Goal: Complete application form: Complete application form

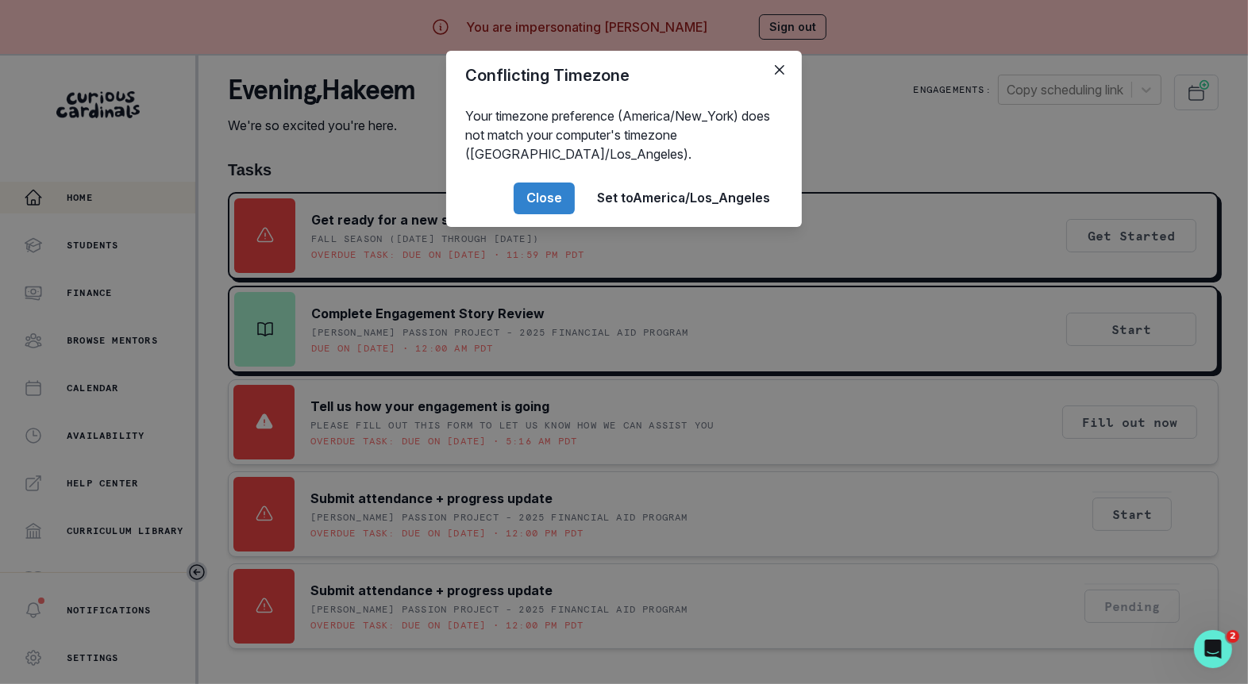
click at [666, 456] on div "Conflicting Timezone Your timezone preference (America/New_York) does not match…" at bounding box center [624, 342] width 1248 height 684
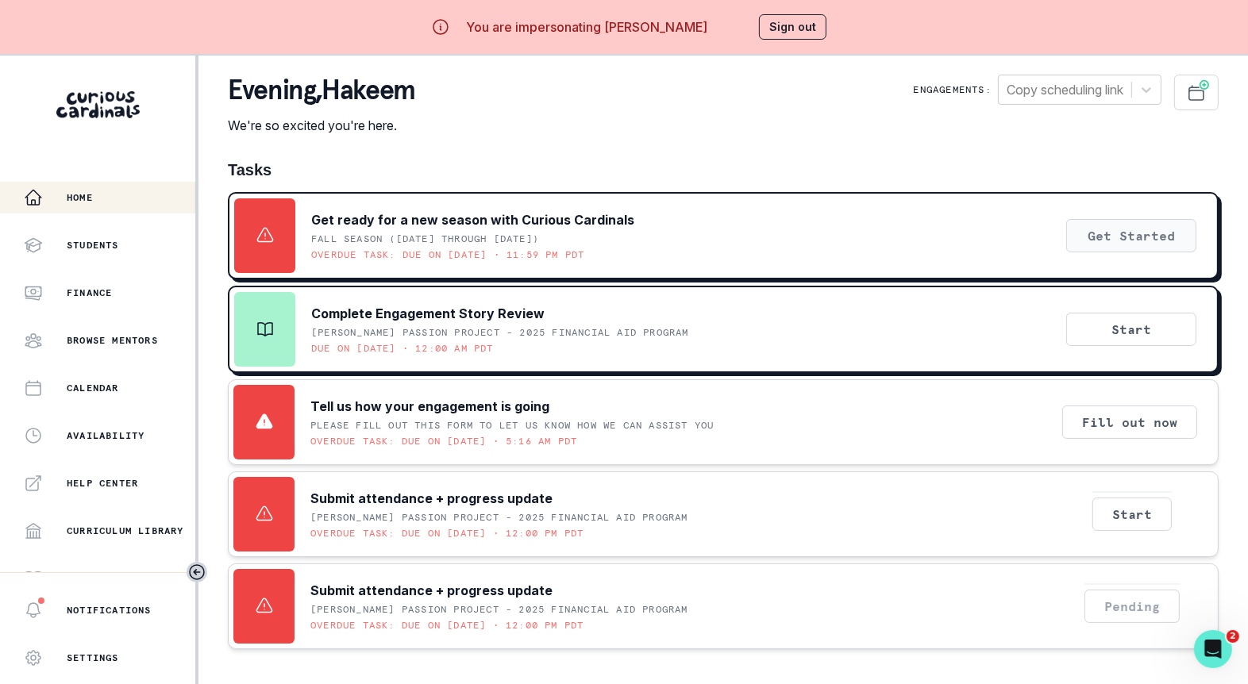
click at [1126, 241] on button "Get Started" at bounding box center [1131, 235] width 130 height 33
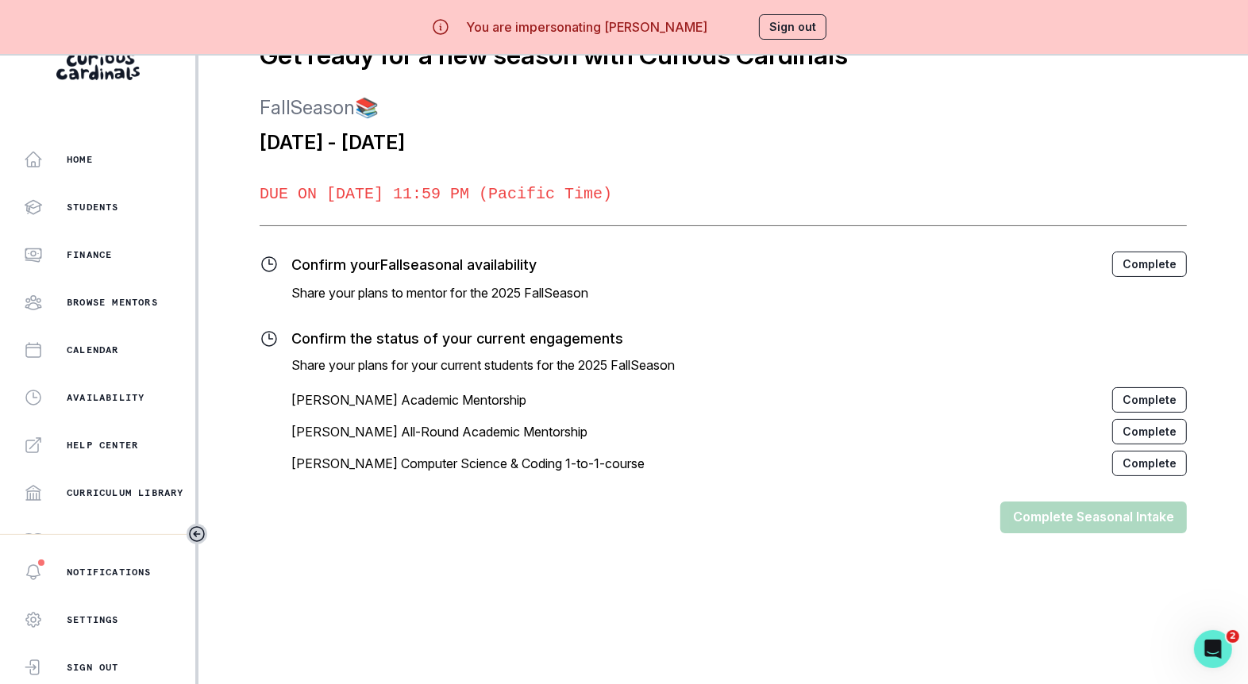
scroll to position [55, 0]
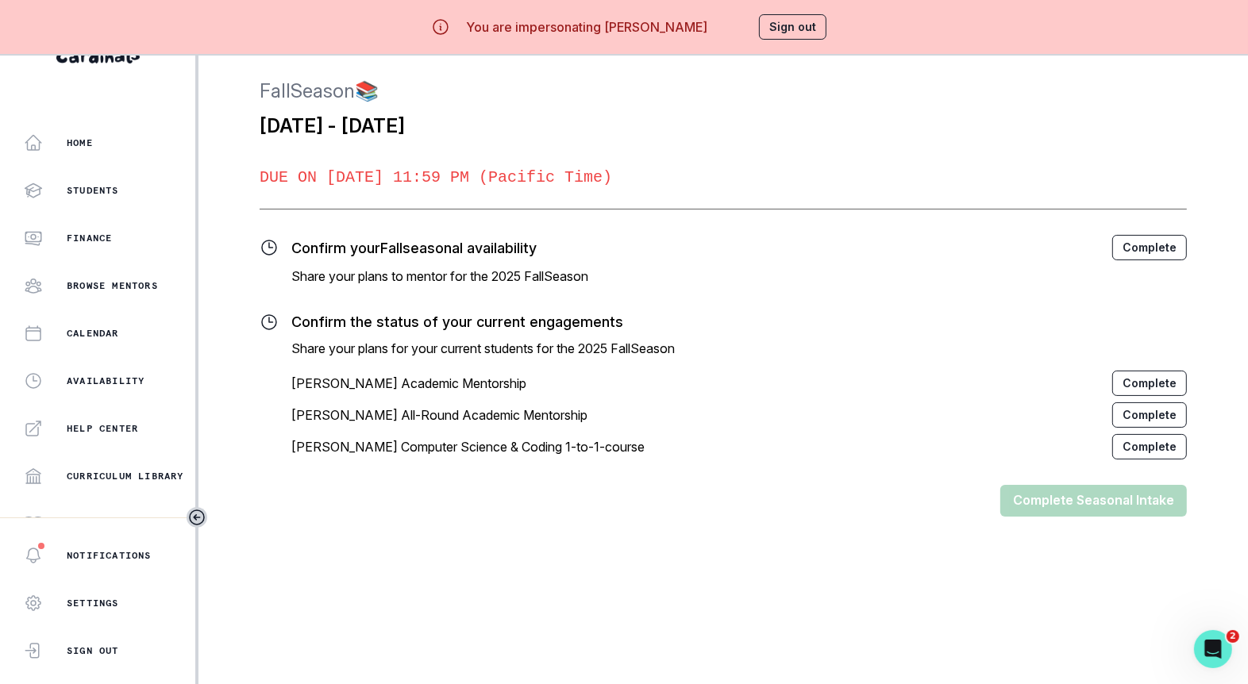
click at [1169, 253] on button "Complete" at bounding box center [1149, 247] width 75 height 25
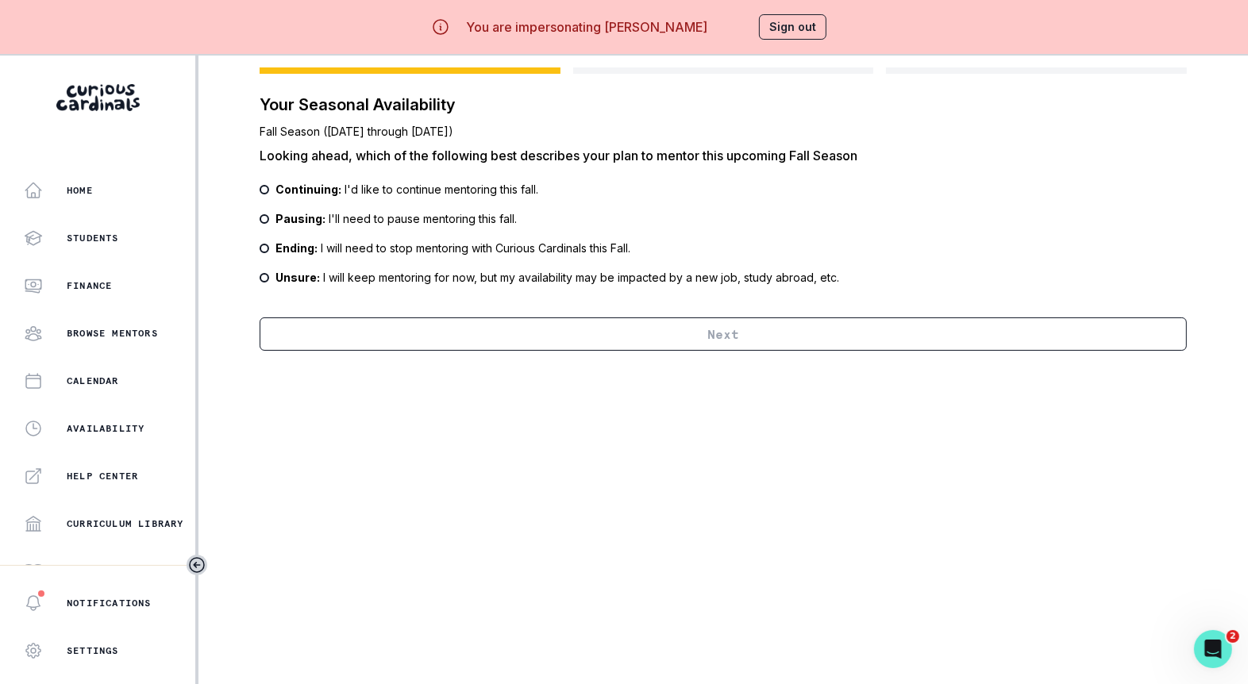
scroll to position [0, 0]
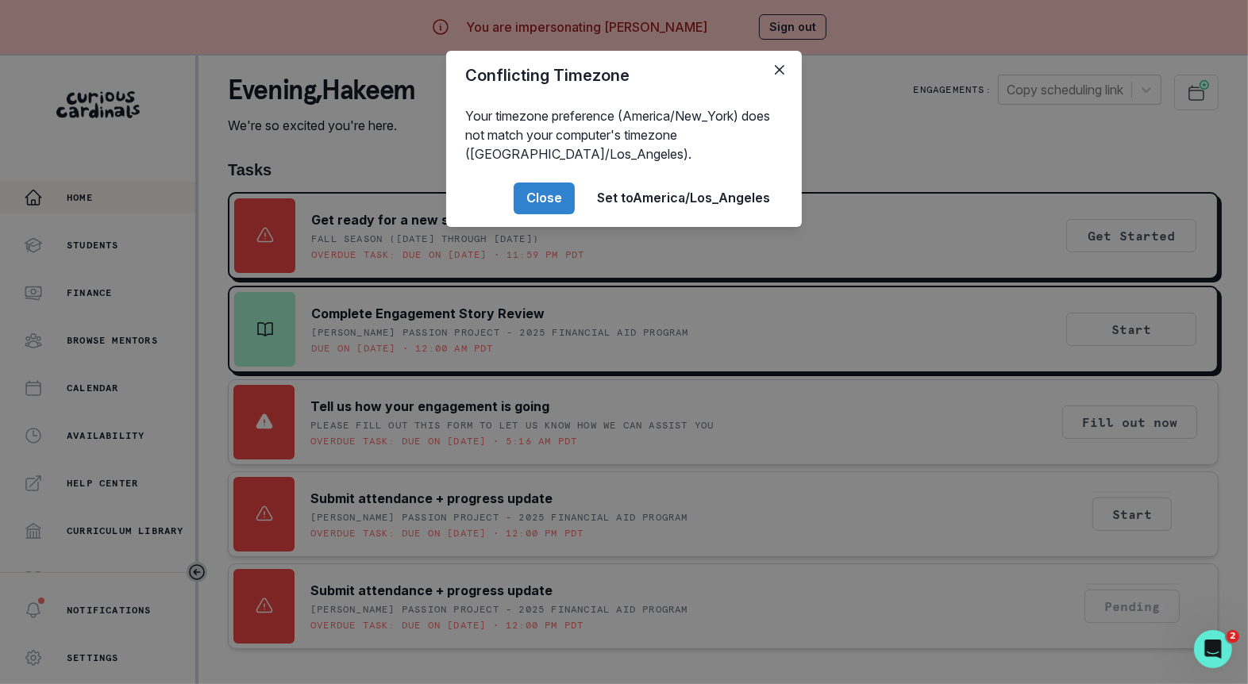
click at [973, 379] on div "Conflicting Timezone Your timezone preference (America/New_York) does not match…" at bounding box center [624, 342] width 1248 height 684
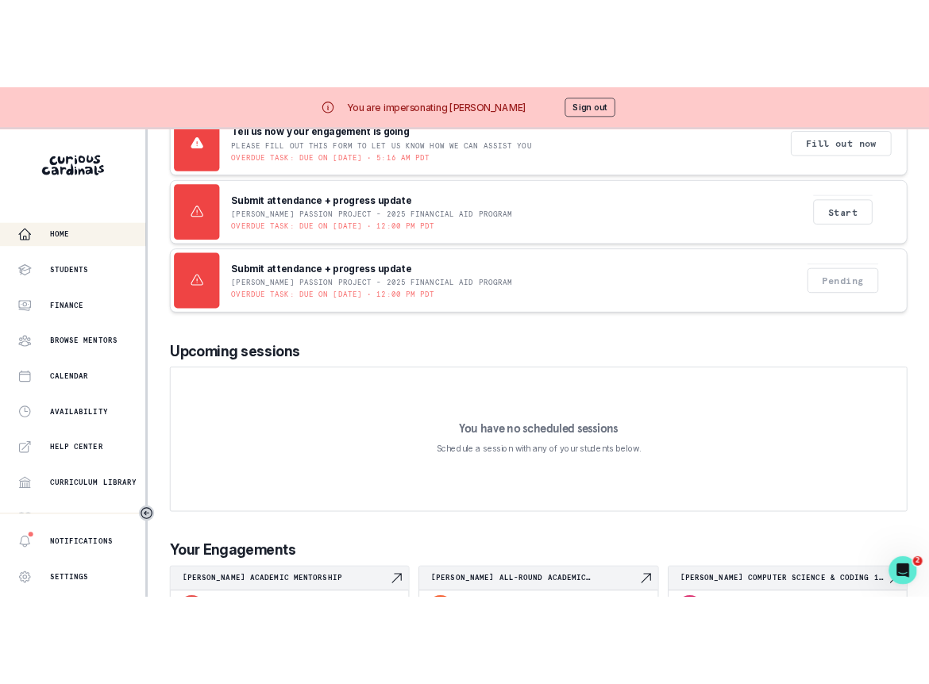
scroll to position [541, 0]
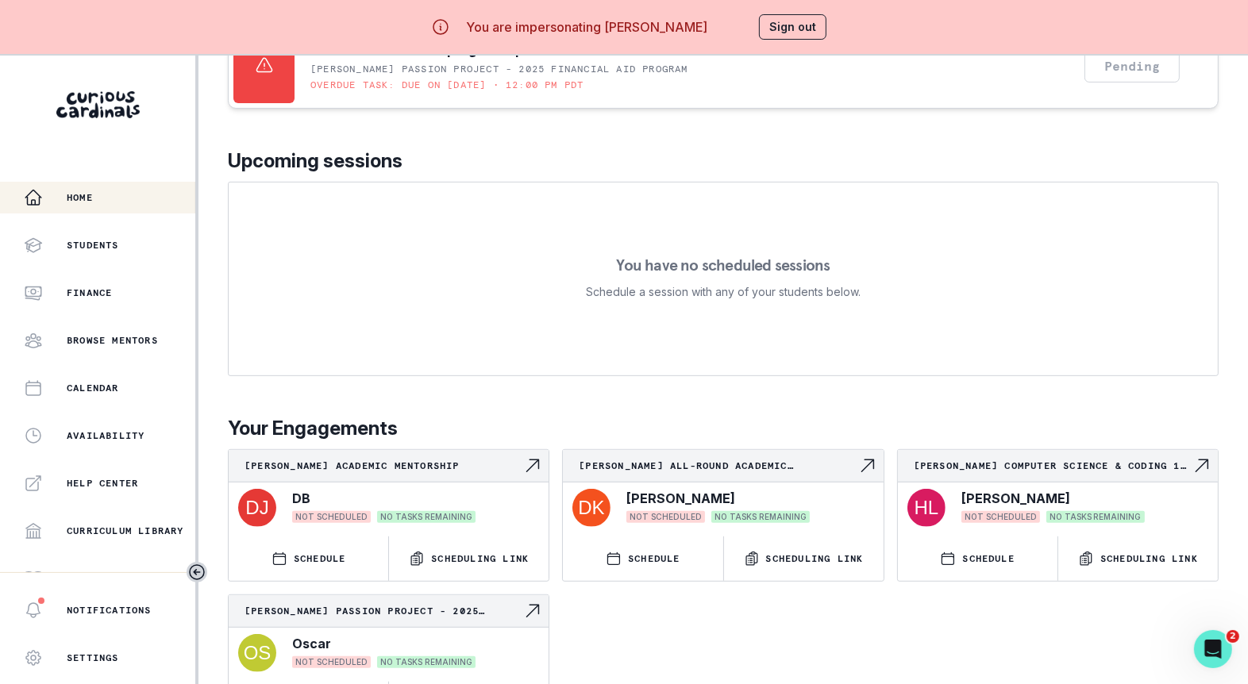
click at [781, 24] on button "Sign out" at bounding box center [792, 26] width 67 height 25
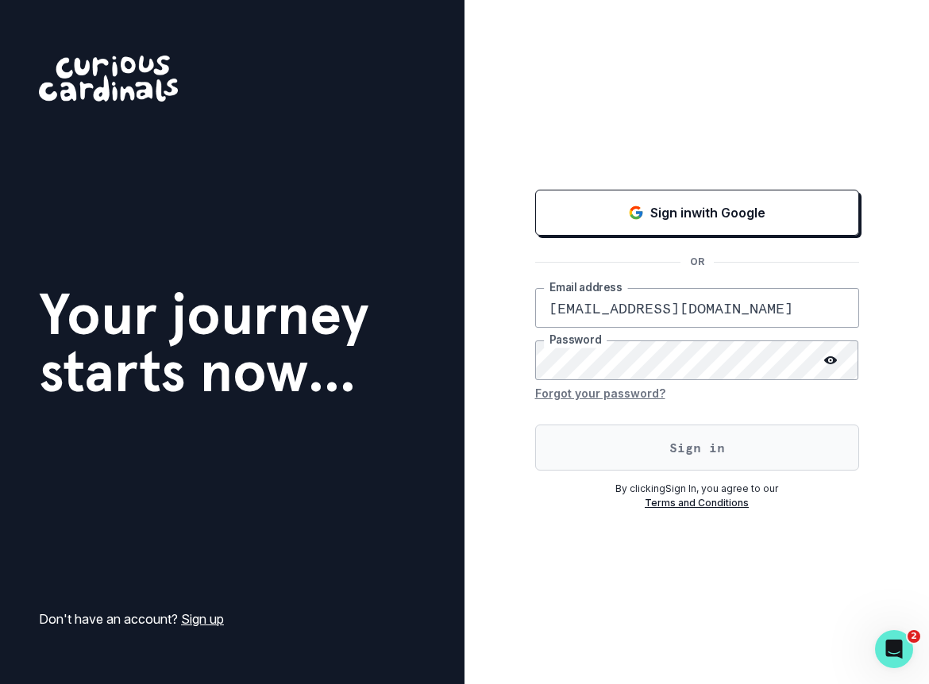
click at [581, 466] on button "Sign in" at bounding box center [697, 448] width 324 height 46
